Goal: Information Seeking & Learning: Check status

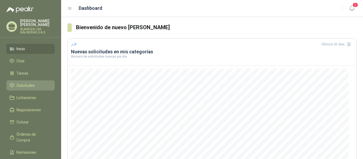
click at [28, 85] on span "Solicitudes" at bounding box center [25, 86] width 18 height 6
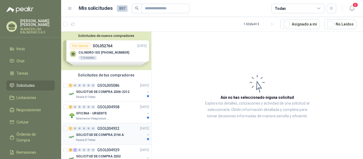
click at [121, 129] on div "1 0 0 0 0 0 GSOL004932 [DATE]" at bounding box center [110, 129] width 82 height 6
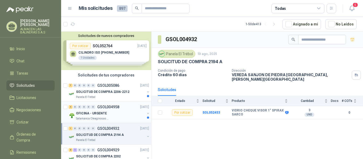
click at [109, 107] on p "GSOL004958" at bounding box center [108, 107] width 22 height 4
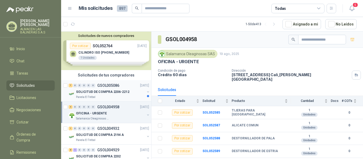
click at [109, 85] on p "GSOL005086" at bounding box center [108, 86] width 22 height 4
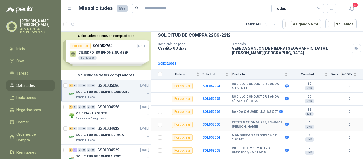
scroll to position [32, 0]
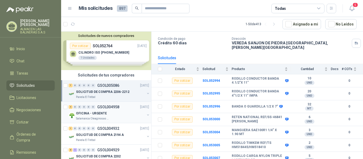
click at [117, 107] on p "GSOL004958" at bounding box center [108, 107] width 22 height 4
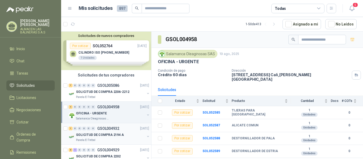
click at [116, 129] on p "GSOL004932" at bounding box center [108, 129] width 22 height 4
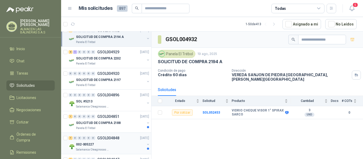
scroll to position [106, 0]
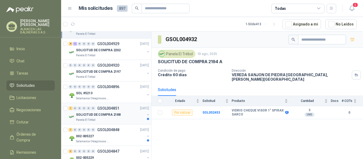
click at [112, 108] on p "GSOL004851" at bounding box center [108, 109] width 22 height 4
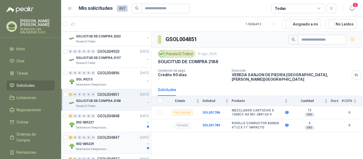
scroll to position [160, 0]
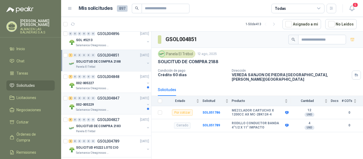
click at [108, 99] on p "GSOL004847" at bounding box center [108, 99] width 22 height 4
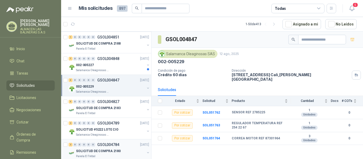
scroll to position [186, 0]
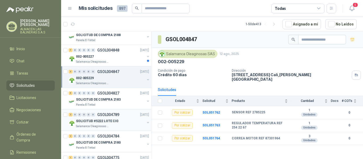
click at [104, 115] on p "GSOL004789" at bounding box center [108, 115] width 22 height 4
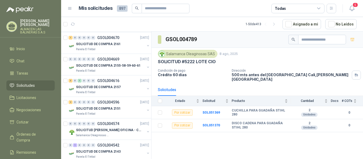
scroll to position [399, 0]
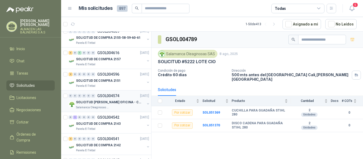
click at [105, 105] on p "SOLICITUD [PERSON_NAME] OFICINA - CALI" at bounding box center [109, 102] width 66 height 5
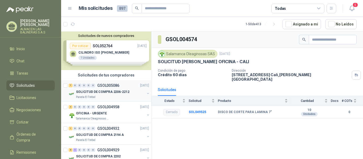
click at [108, 84] on p "GSOL005086" at bounding box center [108, 86] width 22 height 4
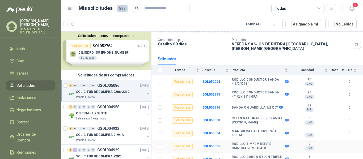
scroll to position [32, 0]
